Goal: Information Seeking & Learning: Understand process/instructions

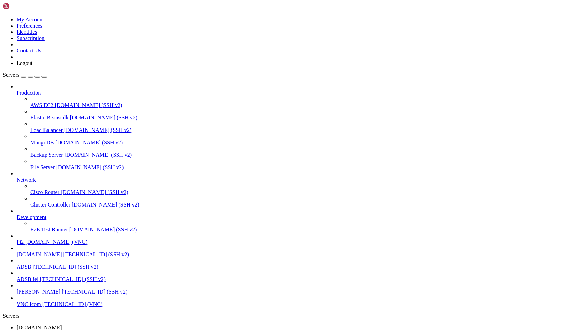
scroll to position [49702, 0]
click at [31, 335] on span "ADSB" at bounding box center [24, 340] width 15 height 6
click at [62, 325] on span "[DOMAIN_NAME]" at bounding box center [40, 328] width 46 height 6
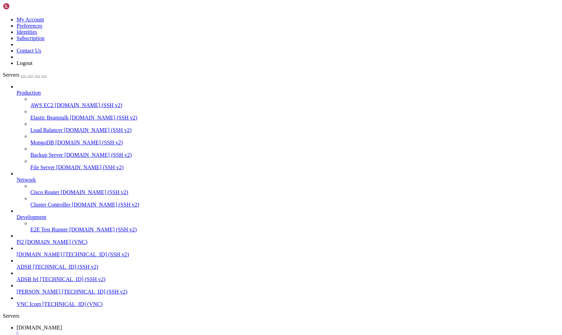
drag, startPoint x: 43, startPoint y: 745, endPoint x: 6, endPoint y: 690, distance: 66.2
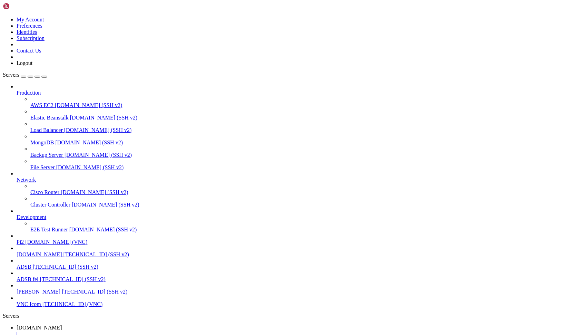
scroll to position [49834, 0]
copy div "pi@pi2 : ~ $ cat [DOMAIN_NAME] #!/bin/sh sudo cp -p /mnt/share/log/aircraft.txt…"
click at [62, 325] on span "[DOMAIN_NAME]" at bounding box center [40, 328] width 46 height 6
click at [31, 335] on span "ADSB" at bounding box center [24, 340] width 15 height 6
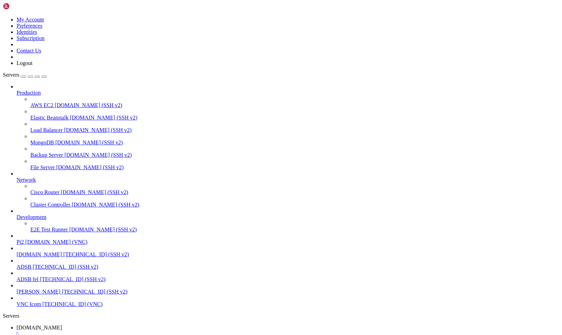
scroll to position [86, 0]
drag, startPoint x: 86, startPoint y: 814, endPoint x: 7, endPoint y: 774, distance: 88.8
click at [62, 325] on span "[DOMAIN_NAME]" at bounding box center [40, 328] width 46 height 6
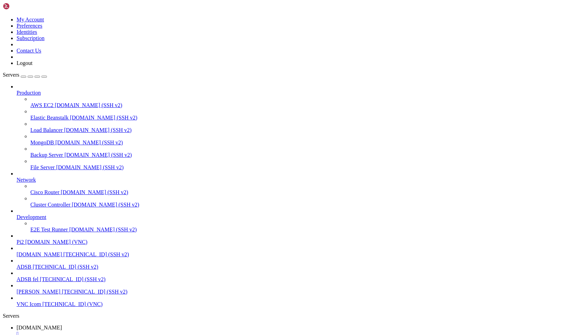
drag, startPoint x: 47, startPoint y: 746, endPoint x: 6, endPoint y: 724, distance: 47.0
copy div "pi@pi2 : ~ $ sudo /home/pi/[DOMAIN_NAME] sudo tail -n 50 /var/log/aircraft_arch…"
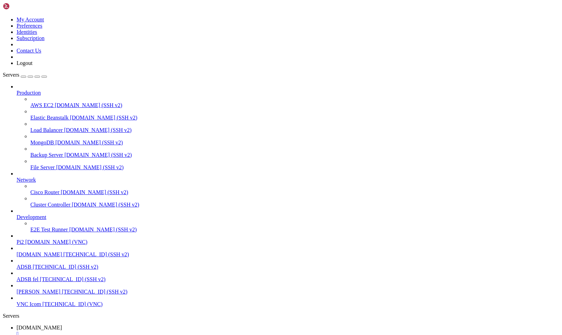
drag, startPoint x: 55, startPoint y: 747, endPoint x: 7, endPoint y: 483, distance: 268.1
drag, startPoint x: 45, startPoint y: 748, endPoint x: 7, endPoint y: 574, distance: 178.1
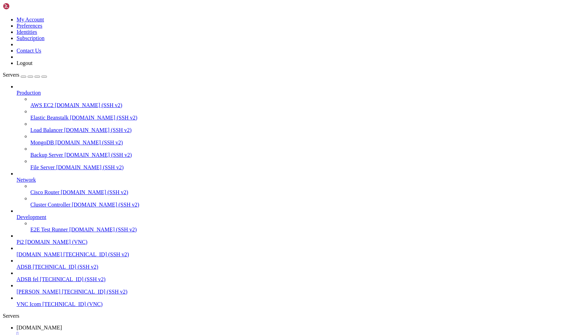
copy div "[DATE] 15:07:35 [pi2] PRUNED: /mnt/share/log/aprs/old/2022-10-04.log [DATE] 15:…"
click at [31, 335] on span "ADSB" at bounding box center [24, 340] width 15 height 6
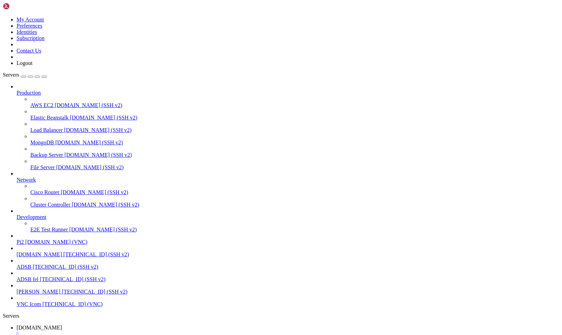
drag, startPoint x: 44, startPoint y: 814, endPoint x: 6, endPoint y: 786, distance: 47.4
drag, startPoint x: 6, startPoint y: 761, endPoint x: 88, endPoint y: 762, distance: 82.9
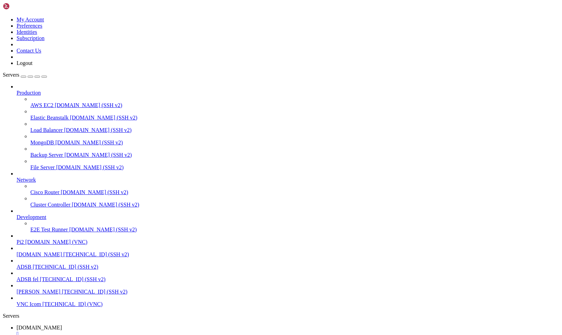
drag, startPoint x: 122, startPoint y: 780, endPoint x: 6, endPoint y: 763, distance: 117.6
copy div "pi@ADSB : ~ $ cat [DOMAIN_NAME] #!/bin/sh rm /home/pi/delat/log/VDLLOG.txt -f s…"
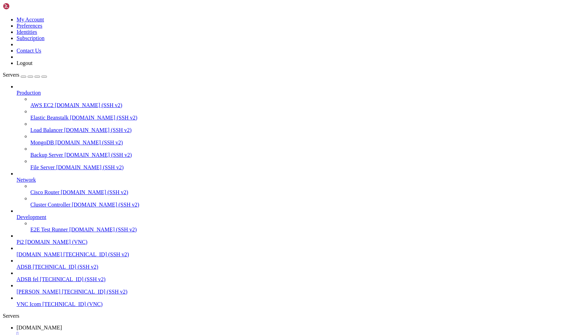
scroll to position [1424, 0]
copy x-screen "GNU nano 3.2 /tmp/crontab.4T4Qrc/crontab # Edit this file to introduce tasks to…"
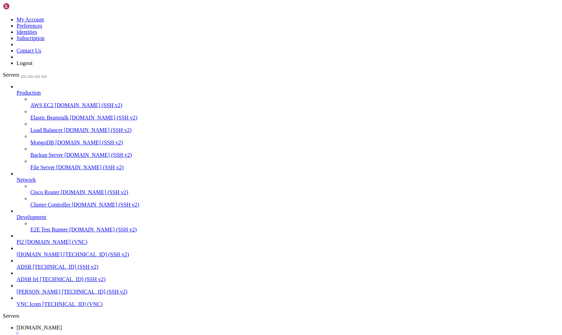
drag, startPoint x: 7, startPoint y: 544, endPoint x: 169, endPoint y: 804, distance: 307.1
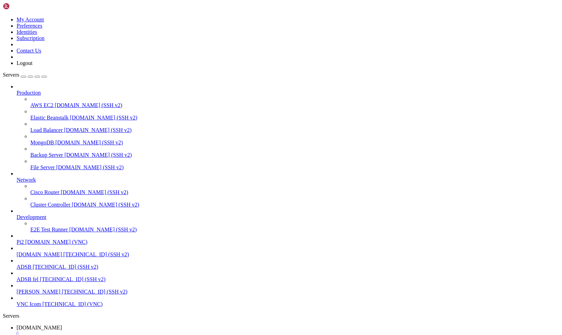
scroll to position [1441, 0]
drag, startPoint x: 126, startPoint y: 688, endPoint x: 7, endPoint y: 551, distance: 181.3
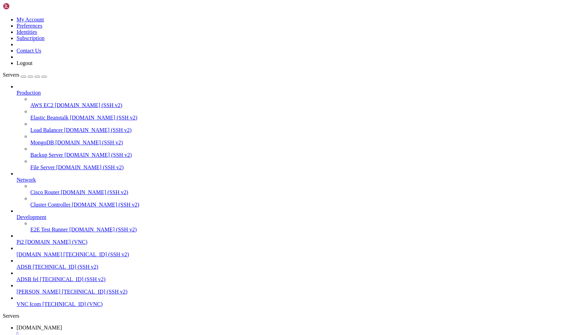
drag, startPoint x: 52, startPoint y: 815, endPoint x: 6, endPoint y: 675, distance: 147.2
drag, startPoint x: 51, startPoint y: 815, endPoint x: 7, endPoint y: 677, distance: 144.8
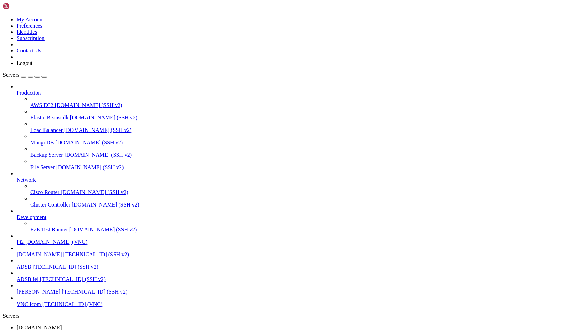
scroll to position [1613, 0]
copy div "pi@ADSB : ~ $ sed -n '1,200p' /home/pi/[DOMAIN_NAME] #!/bin/sh rm /home/pi/dela…"
click at [128, 325] on link "[DOMAIN_NAME] " at bounding box center [288, 331] width 543 height 12
